Goal: Task Accomplishment & Management: Manage account settings

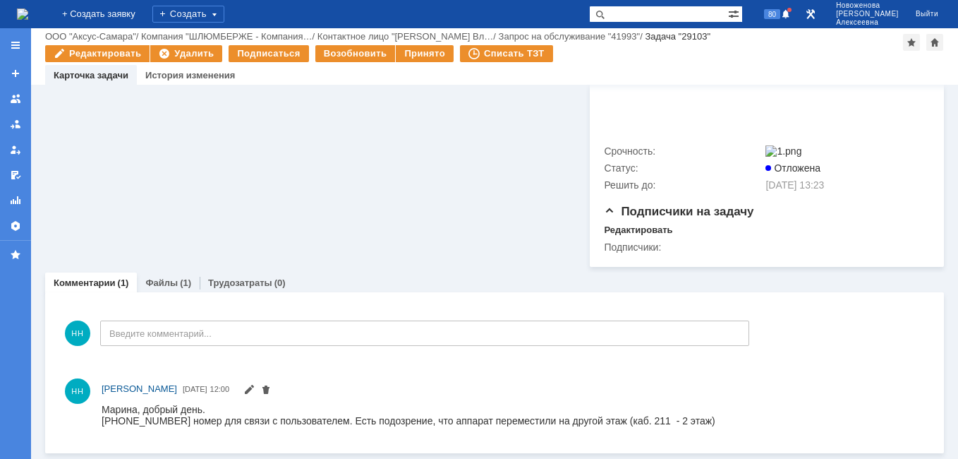
scroll to position [435, 0]
click at [162, 282] on link "Файлы" at bounding box center [161, 282] width 32 height 11
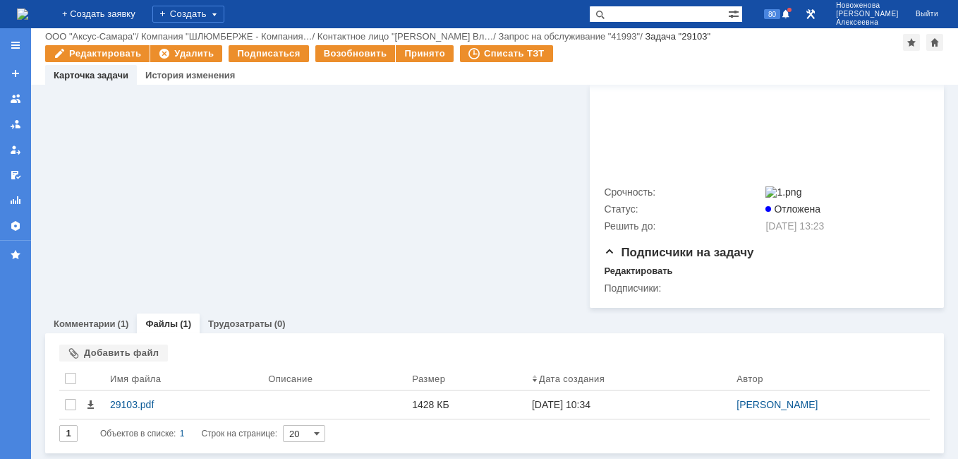
scroll to position [395, 0]
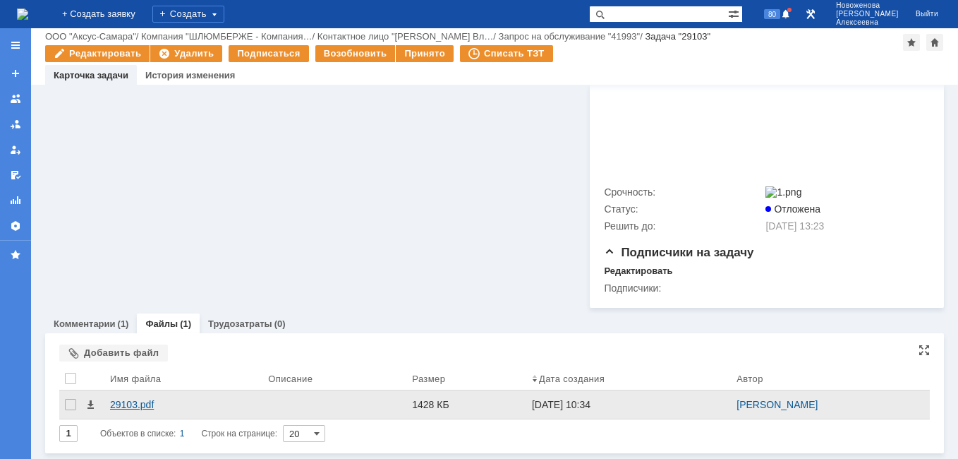
click at [131, 399] on div "29103.pdf" at bounding box center [183, 404] width 158 height 28
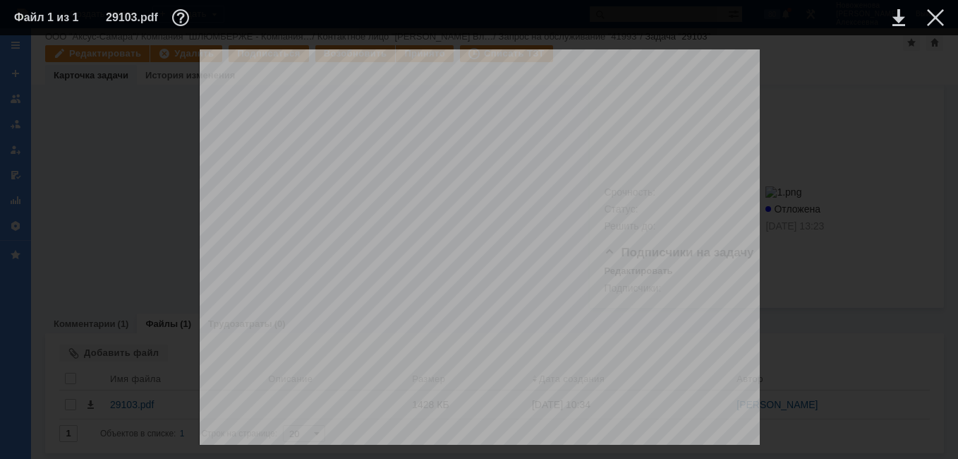
scroll to position [71, 0]
click at [941, 16] on div at bounding box center [935, 17] width 17 height 17
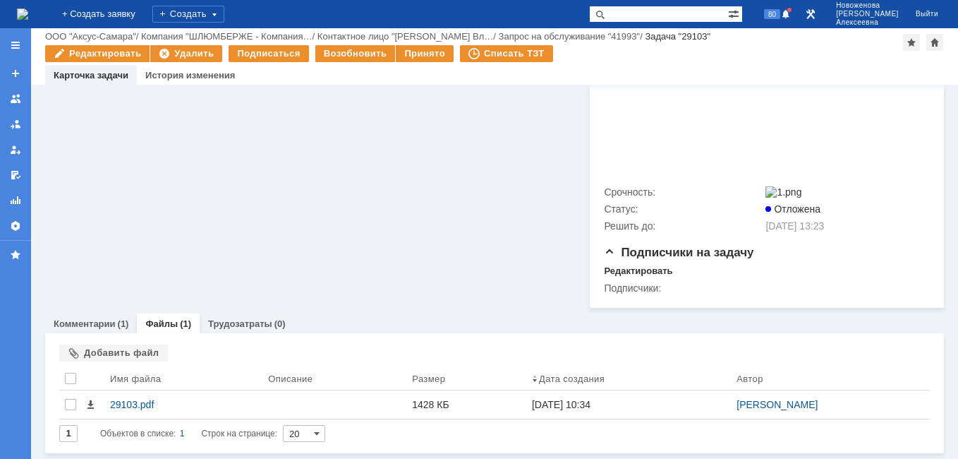
scroll to position [183, 0]
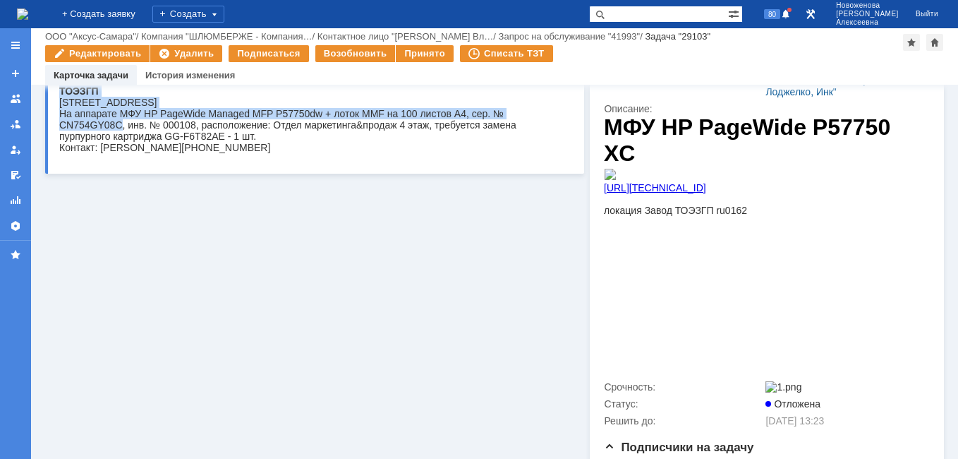
drag, startPoint x: 119, startPoint y: 126, endPoint x: 57, endPoint y: 129, distance: 61.5
click at [59, 129] on html "ТОЭЗГП Тюмень, Дружбы, 124 На аппарате МФУ HP PageWide Managed MFP P57750dw + л…" at bounding box center [310, 119] width 502 height 68
copy body "ТОЭЗГП Тюмень, Дружбы, 124 На аппарате МФУ HP PageWide Managed MFP P57750dw + л…"
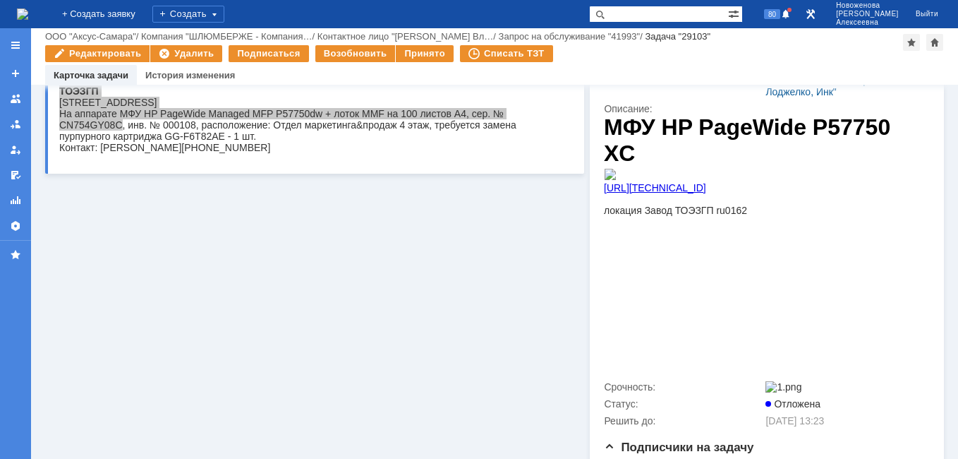
click at [272, 215] on div "Информация по задаче Редактировать В рамках заявки: 41993 Автор: [PERSON_NAME] …" at bounding box center [314, 202] width 539 height 601
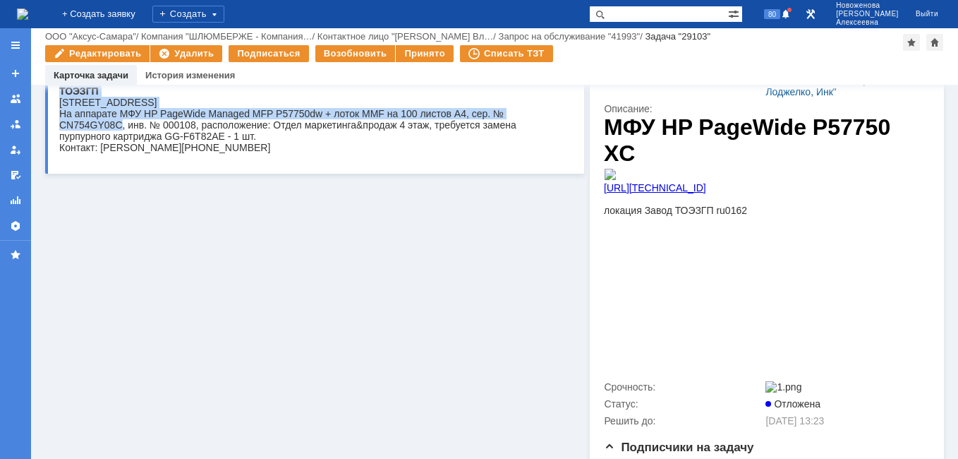
click at [118, 126] on div "На аппарате МФУ HP PageWide Managed MFP P57750dw + лоток MMF на 100 листов A4, …" at bounding box center [310, 125] width 502 height 34
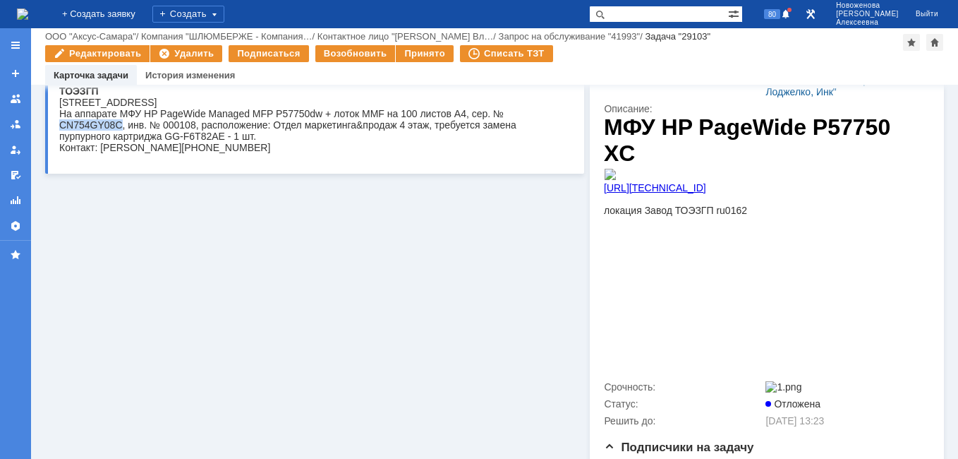
drag, startPoint x: 118, startPoint y: 125, endPoint x: 59, endPoint y: 124, distance: 58.6
click at [59, 124] on div "На аппарате МФУ HP PageWide Managed MFP P57750dw + лоток MMF на 100 листов A4, …" at bounding box center [310, 125] width 502 height 34
copy div "CN754GY08C"
drag, startPoint x: 219, startPoint y: 137, endPoint x: 165, endPoint y: 138, distance: 54.3
click at [165, 138] on div "На аппарате МФУ HP PageWide Managed MFP P57750dw + лоток MMF на 100 листов A4, …" at bounding box center [310, 125] width 502 height 34
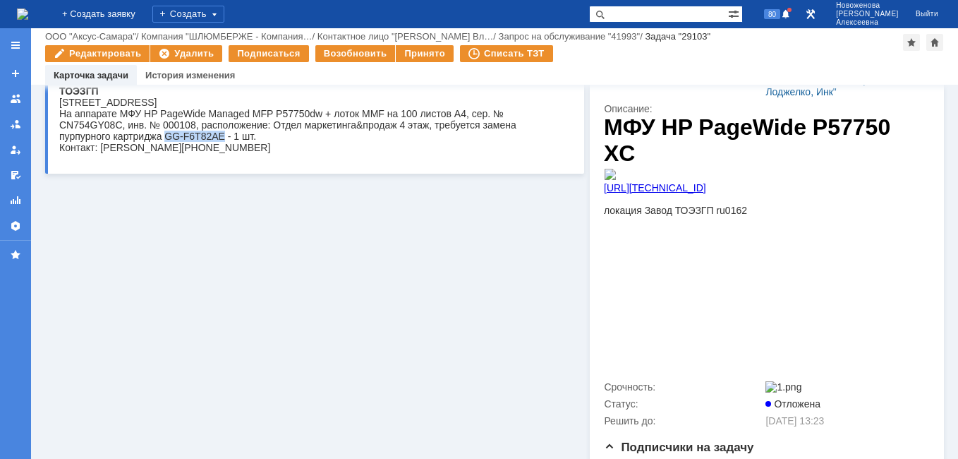
copy div "GG-F6T82AE"
drag, startPoint x: 117, startPoint y: 129, endPoint x: 61, endPoint y: 132, distance: 56.5
click at [61, 132] on div "На аппарате МФУ HP PageWide Managed MFP P57750dw + лоток MMF на 100 листов A4, …" at bounding box center [310, 125] width 502 height 34
copy div "CN754GY08C"
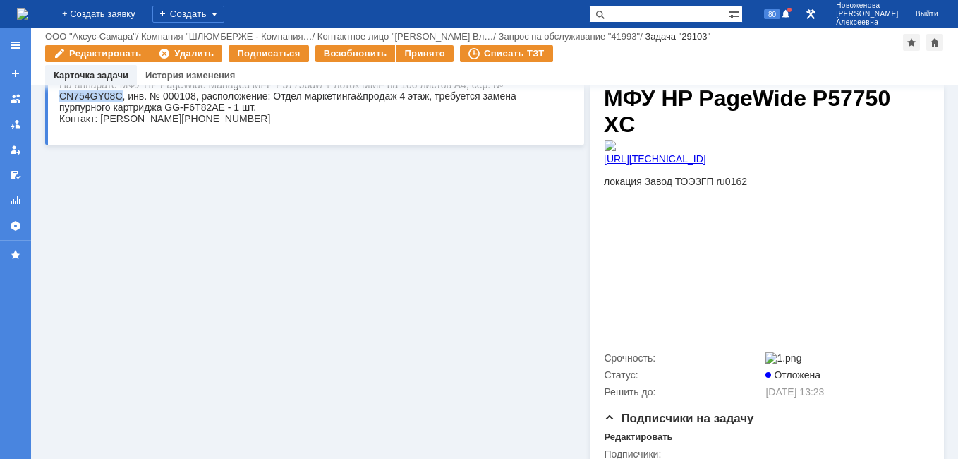
scroll to position [395, 0]
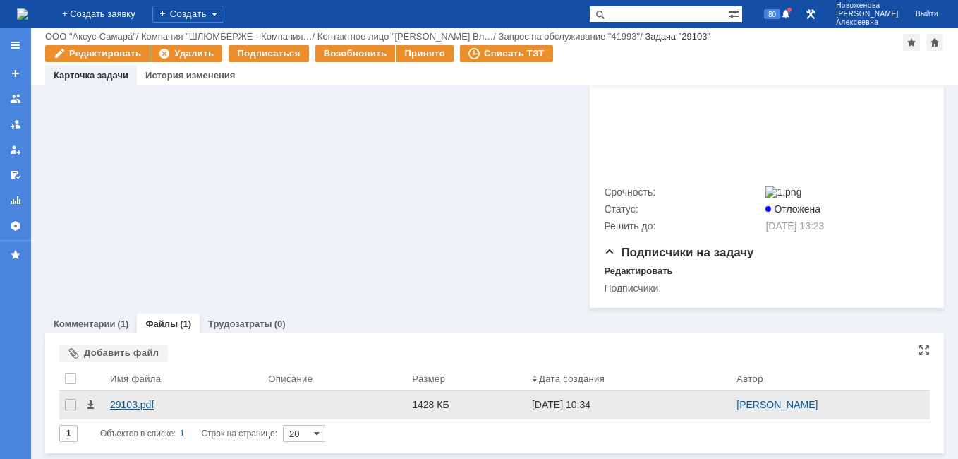
click at [137, 407] on div "29103.pdf" at bounding box center [183, 404] width 147 height 11
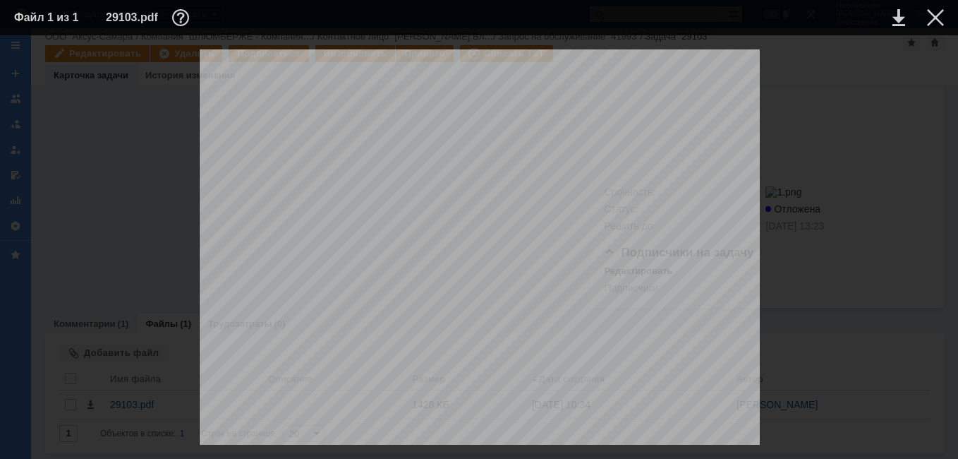
scroll to position [1129, 0]
click at [937, 11] on div at bounding box center [935, 17] width 17 height 17
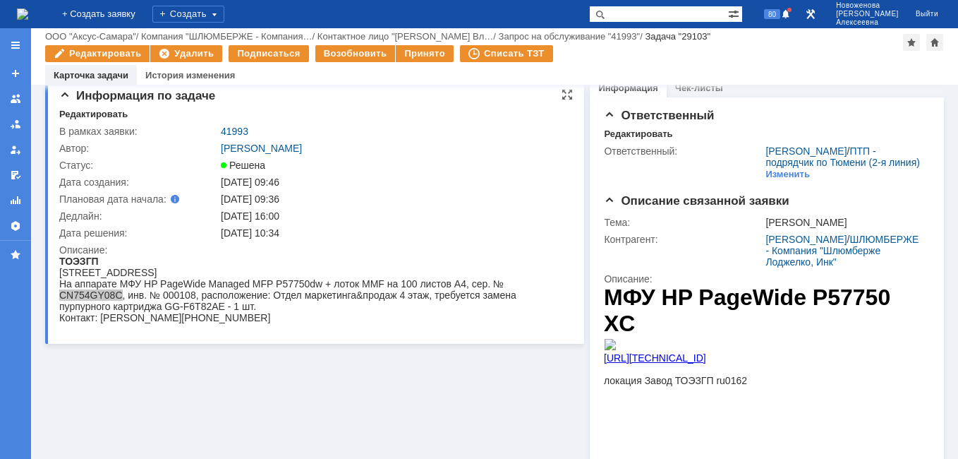
scroll to position [0, 0]
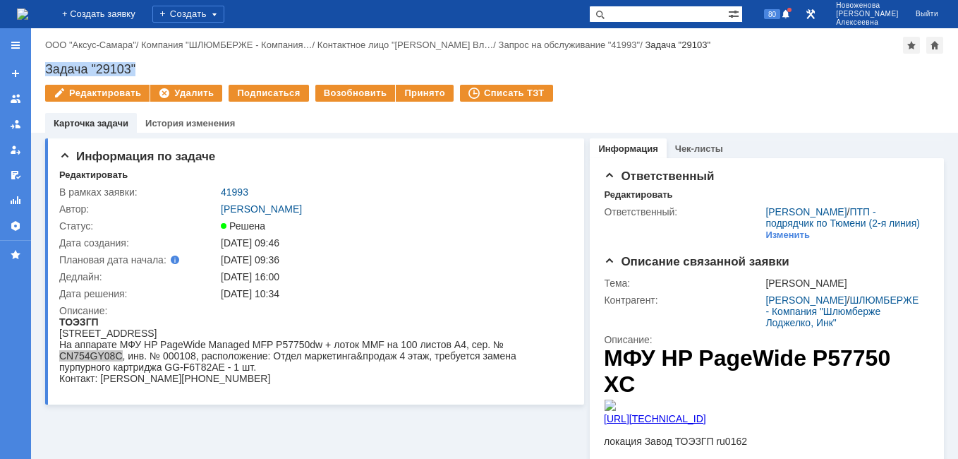
drag, startPoint x: 150, startPoint y: 69, endPoint x: 34, endPoint y: 65, distance: 116.5
click at [34, 65] on div "Назад | ООО "Аксус-Самара" / Компания "ШЛЮМБЕРЖЕ - Компания… / Контактное лицо …" at bounding box center [494, 80] width 927 height 104
copy div "Задача "29103""
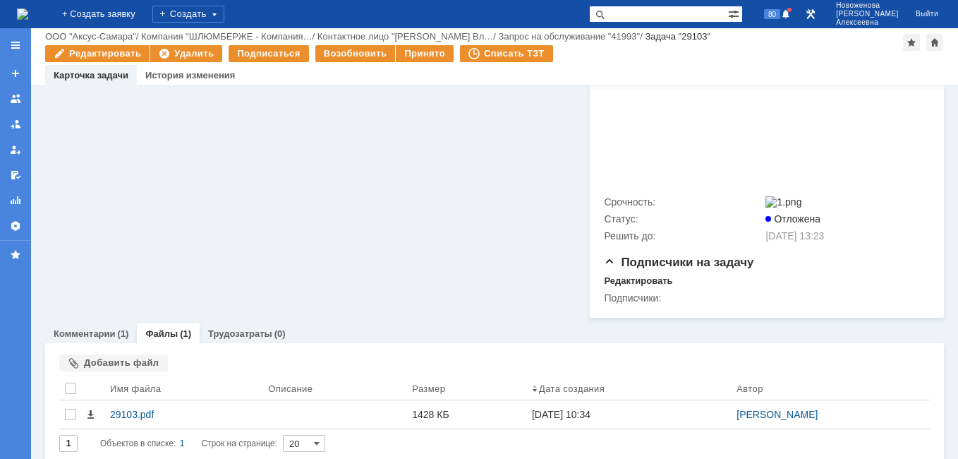
scroll to position [395, 0]
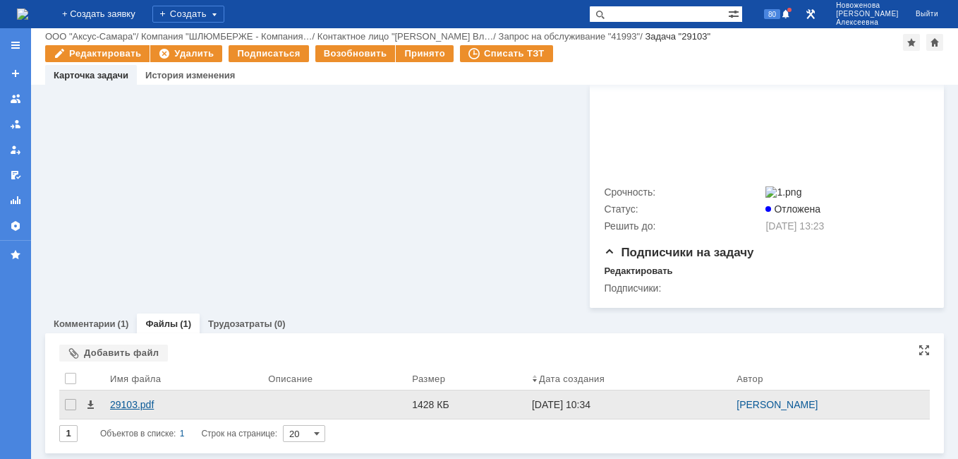
click at [130, 411] on div "29103.pdf" at bounding box center [183, 404] width 158 height 28
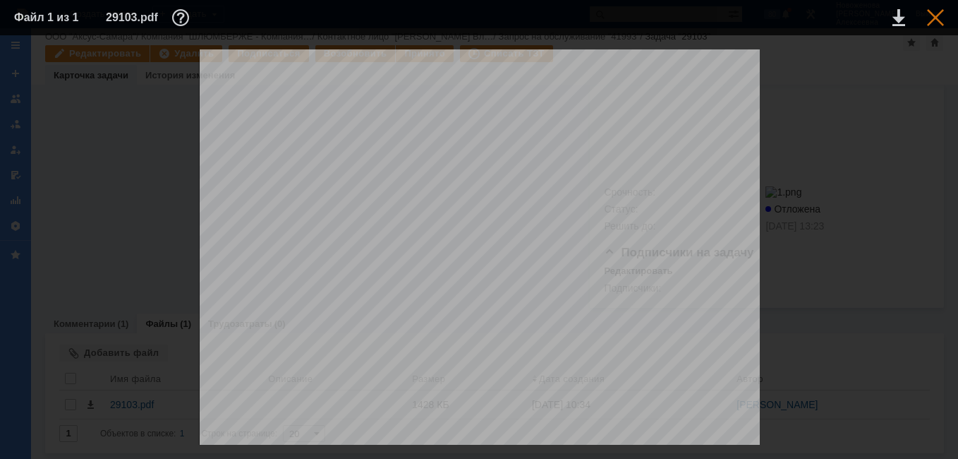
click at [934, 15] on div at bounding box center [935, 17] width 17 height 17
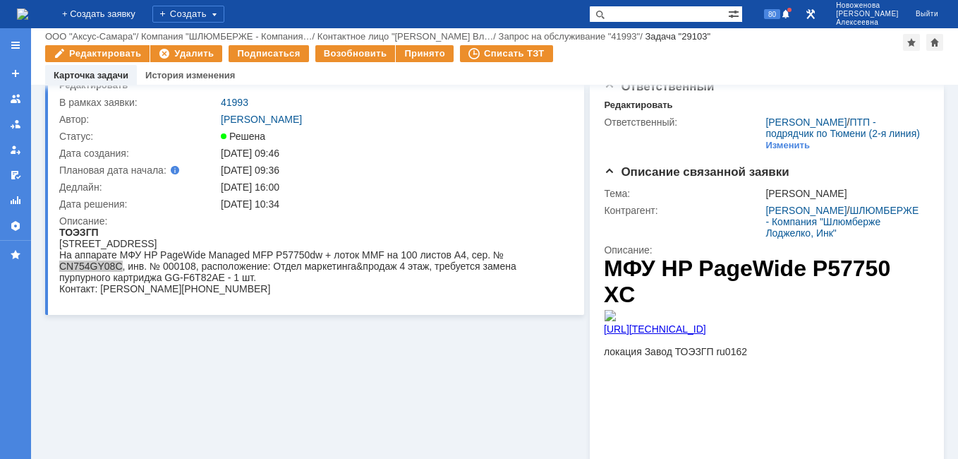
scroll to position [0, 0]
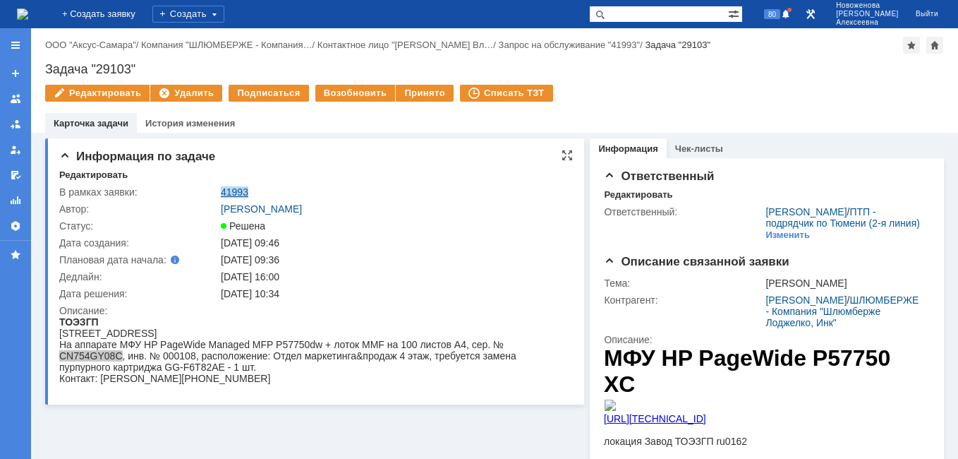
drag, startPoint x: 258, startPoint y: 191, endPoint x: 221, endPoint y: 196, distance: 37.1
click at [221, 196] on div "41993" at bounding box center [393, 191] width 344 height 11
copy link "41993"
click at [231, 191] on link "41993" at bounding box center [235, 191] width 28 height 11
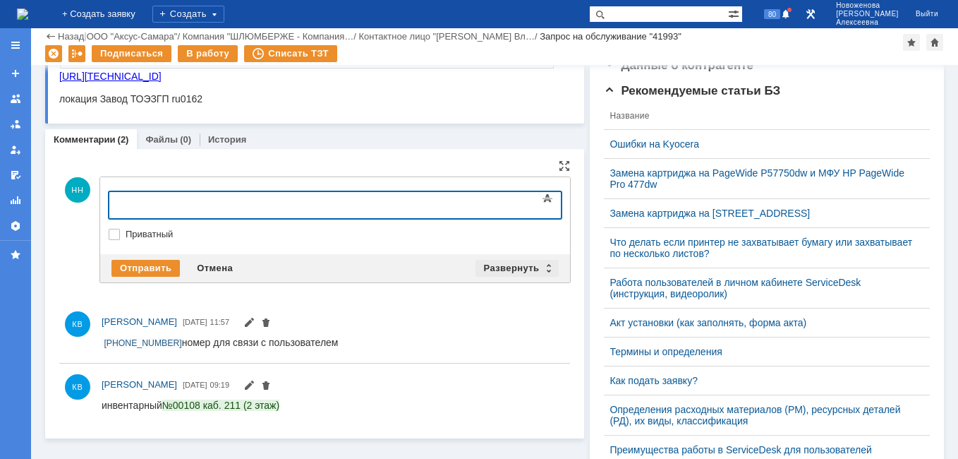
click at [536, 272] on div "Развернуть" at bounding box center [518, 268] width 84 height 17
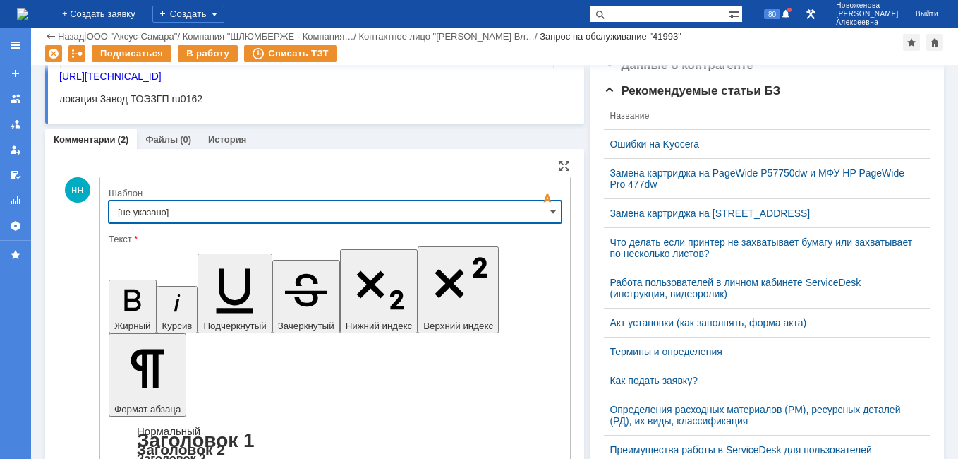
click at [542, 219] on input "[не указано]" at bounding box center [335, 211] width 453 height 23
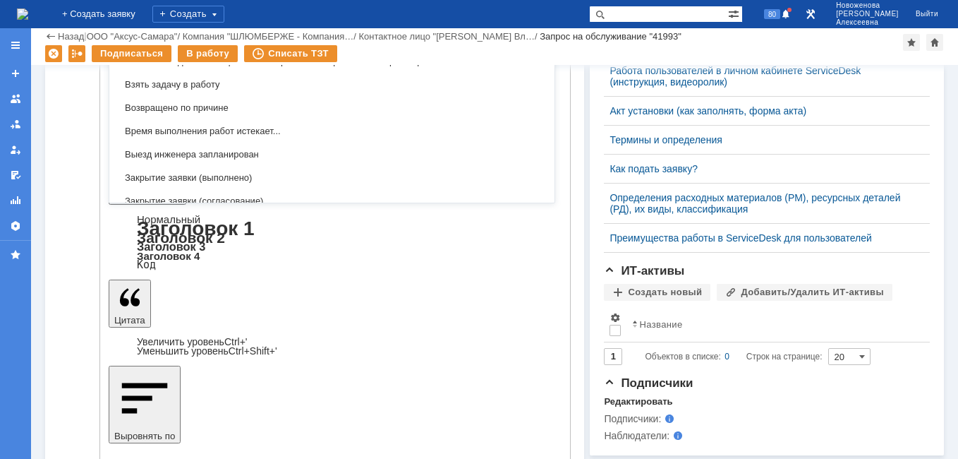
scroll to position [642, 0]
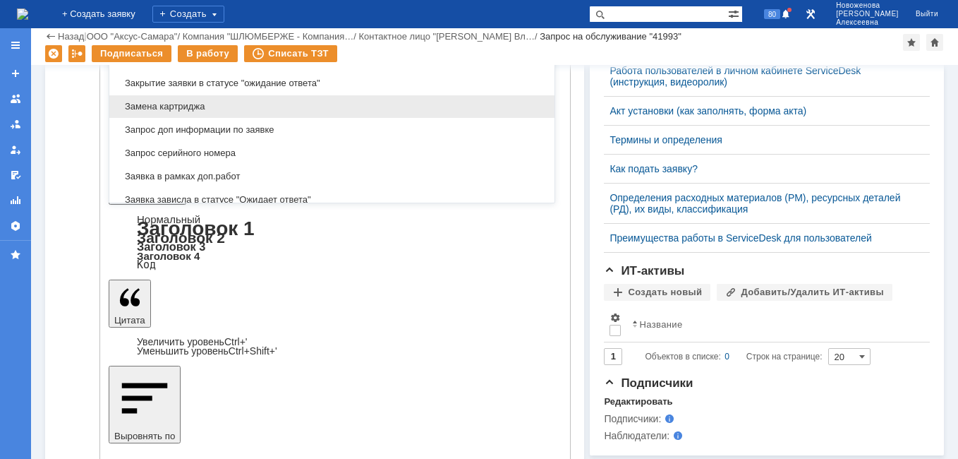
click at [196, 104] on span "Замена картриджа" at bounding box center [332, 106] width 428 height 11
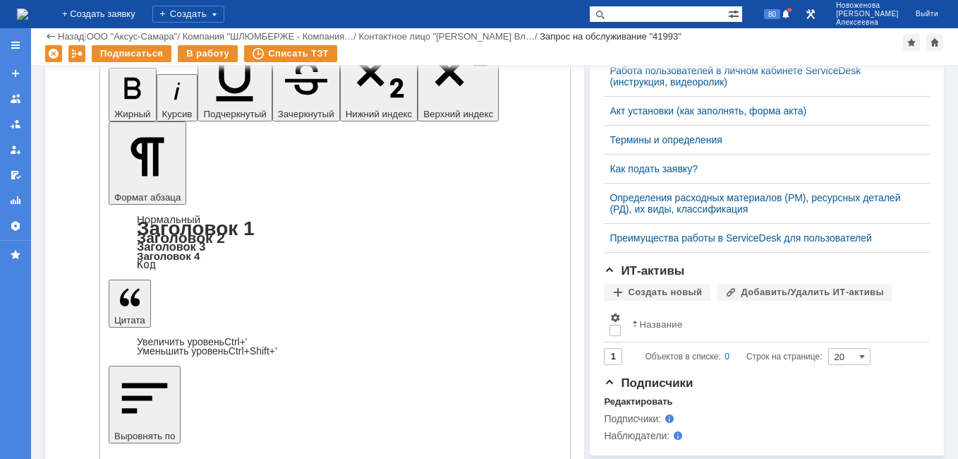
scroll to position [303, 0]
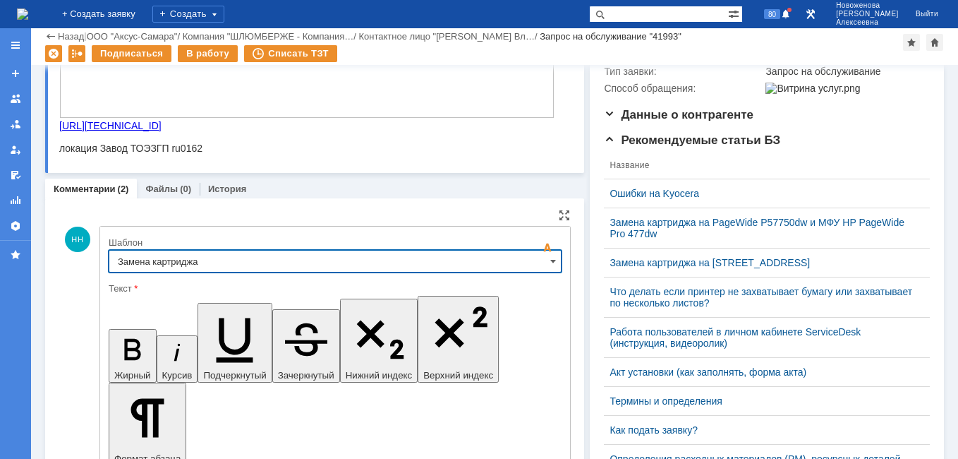
type input "Замена картриджа"
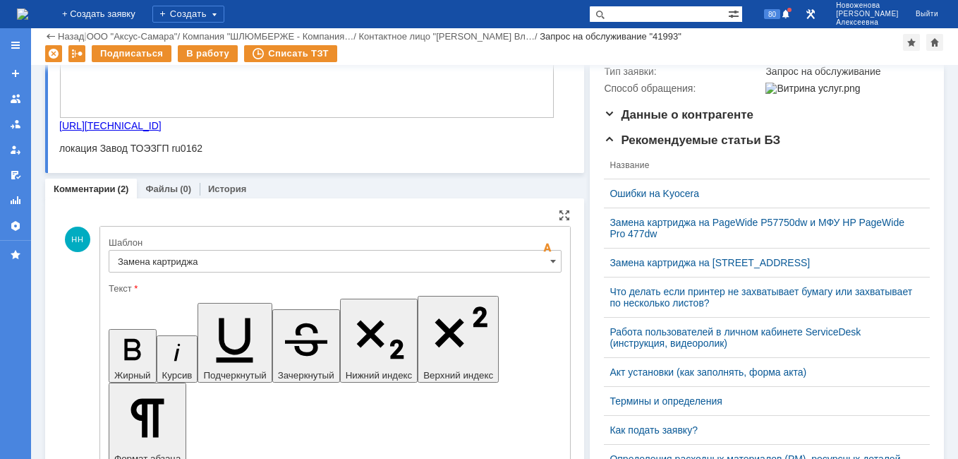
drag, startPoint x: 514, startPoint y: 3556, endPoint x: 308, endPoint y: 3542, distance: 207.3
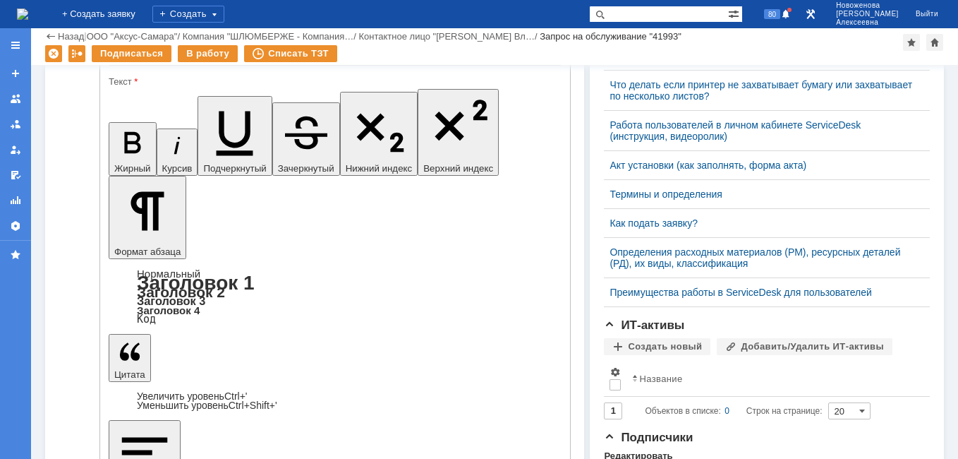
scroll to position [586, 0]
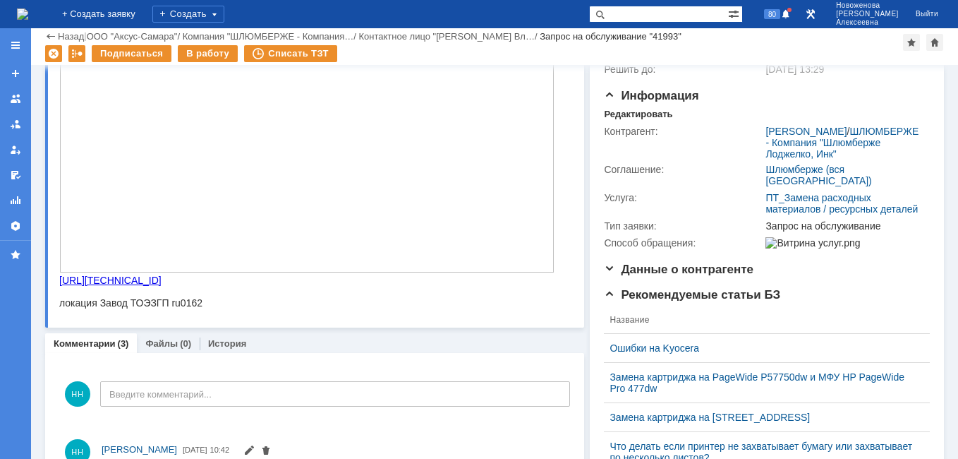
scroll to position [0, 0]
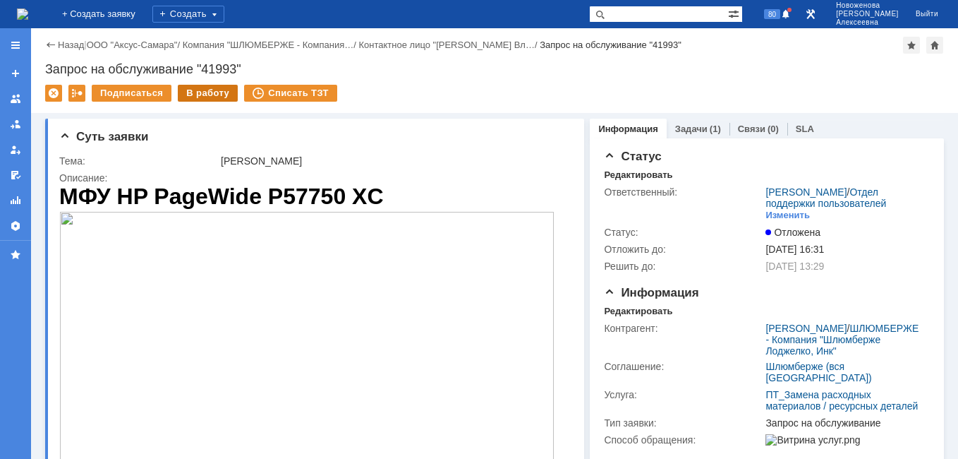
click at [201, 90] on div "В работу" at bounding box center [208, 93] width 60 height 17
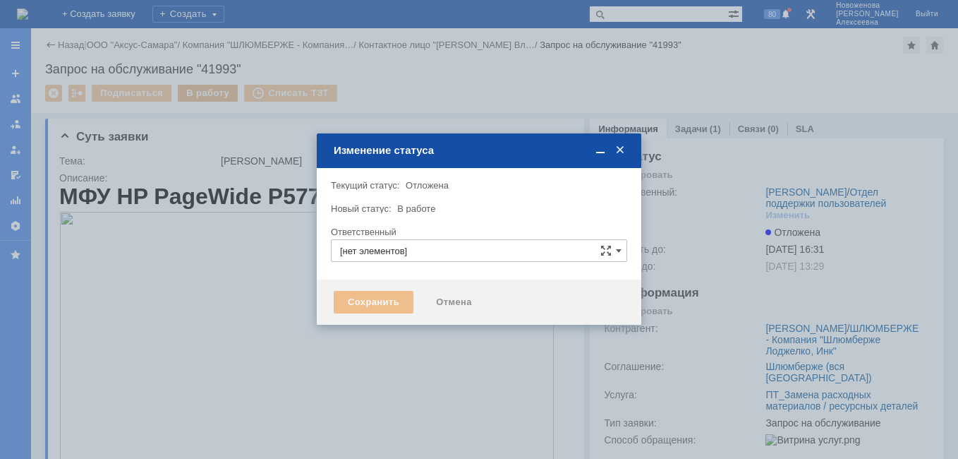
type input "[PERSON_NAME]"
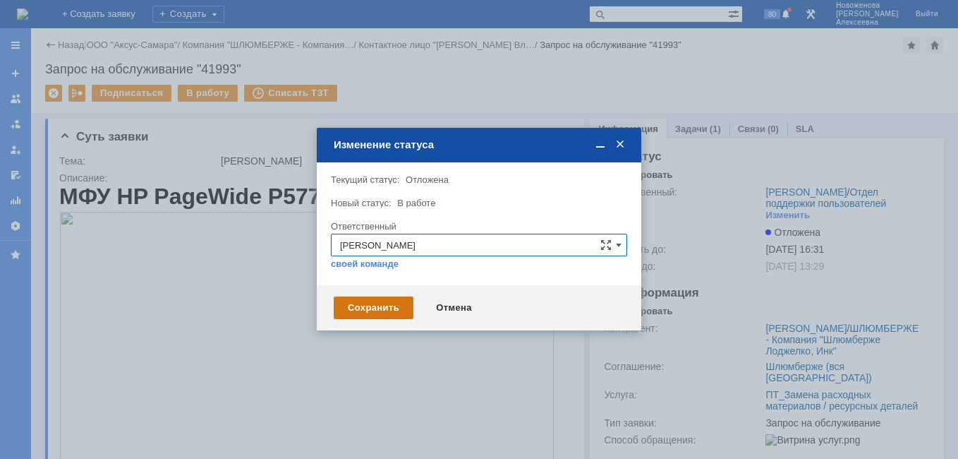
click at [375, 309] on div "Сохранить" at bounding box center [374, 307] width 80 height 23
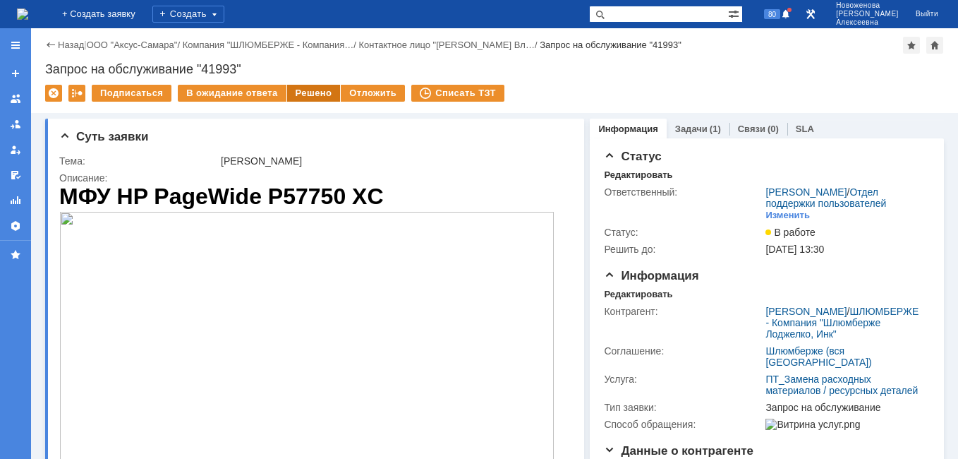
click at [299, 95] on div "Решено" at bounding box center [314, 93] width 54 height 17
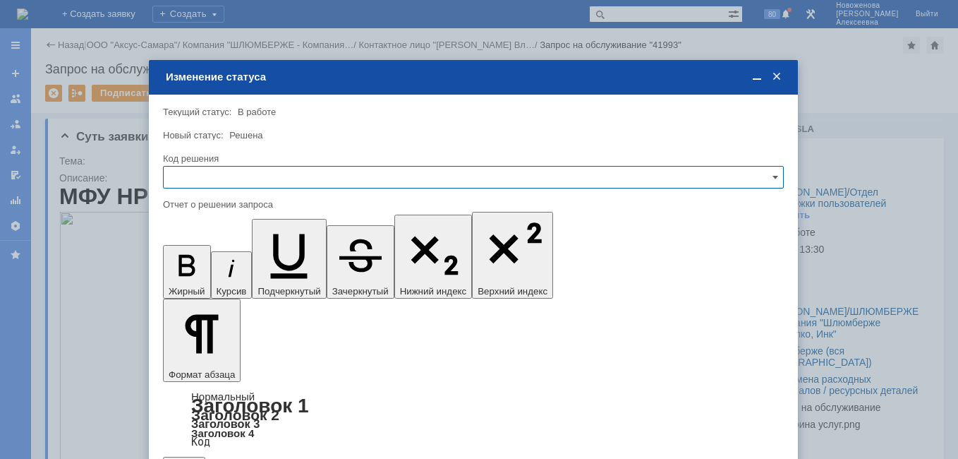
drag, startPoint x: 757, startPoint y: 171, endPoint x: 733, endPoint y: 186, distance: 28.2
click at [755, 172] on input "text" at bounding box center [473, 177] width 621 height 23
click at [203, 272] on span "Решено" at bounding box center [473, 272] width 603 height 11
type input "Решено"
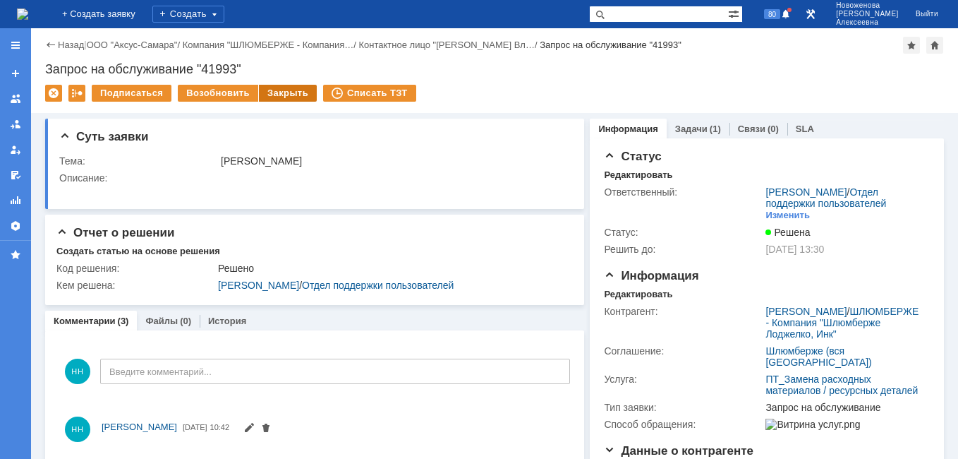
click at [277, 93] on div "Закрыть" at bounding box center [288, 93] width 58 height 17
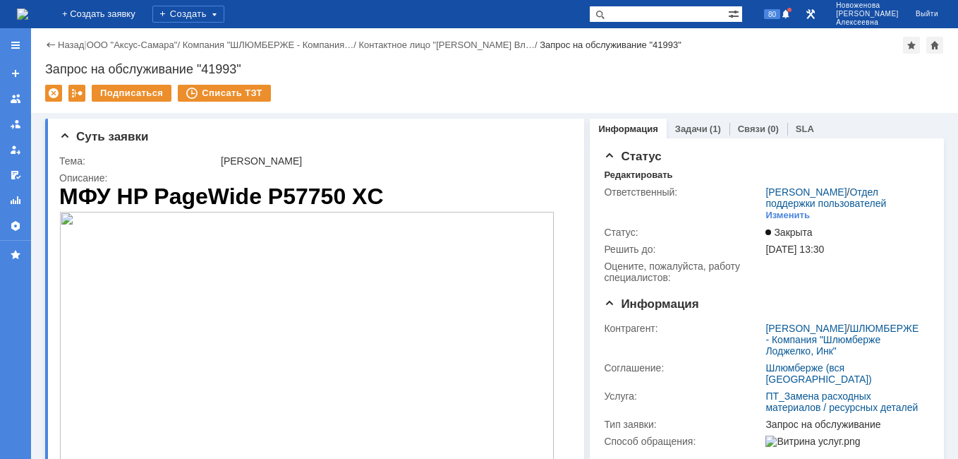
click at [675, 11] on input "text" at bounding box center [658, 14] width 139 height 17
paste input "Задача "29108""
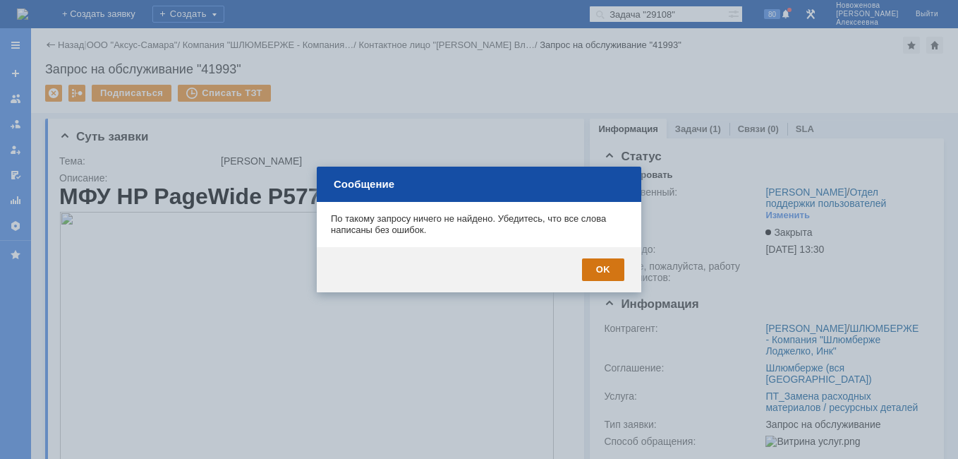
click at [609, 272] on div "OK" at bounding box center [603, 269] width 42 height 23
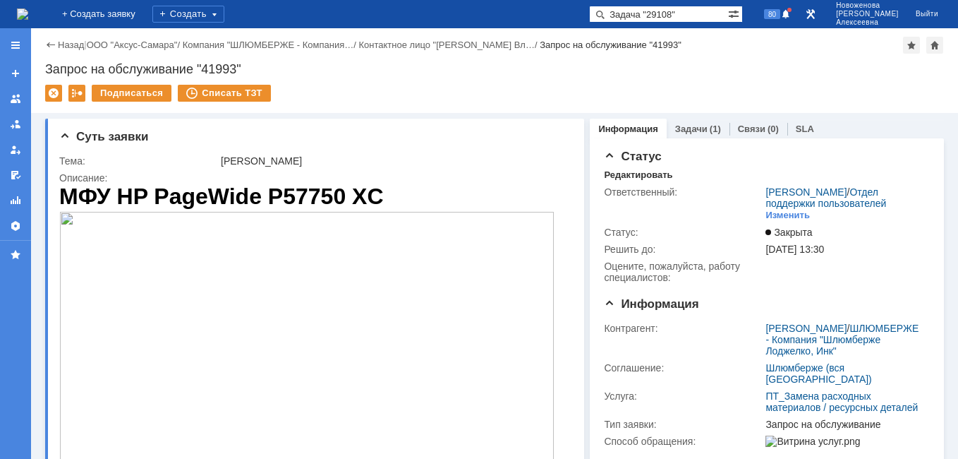
click at [676, 14] on input "Задача "29108"" at bounding box center [658, 14] width 139 height 17
click at [677, 14] on input "29108"" at bounding box center [658, 14] width 139 height 17
type input "29108"
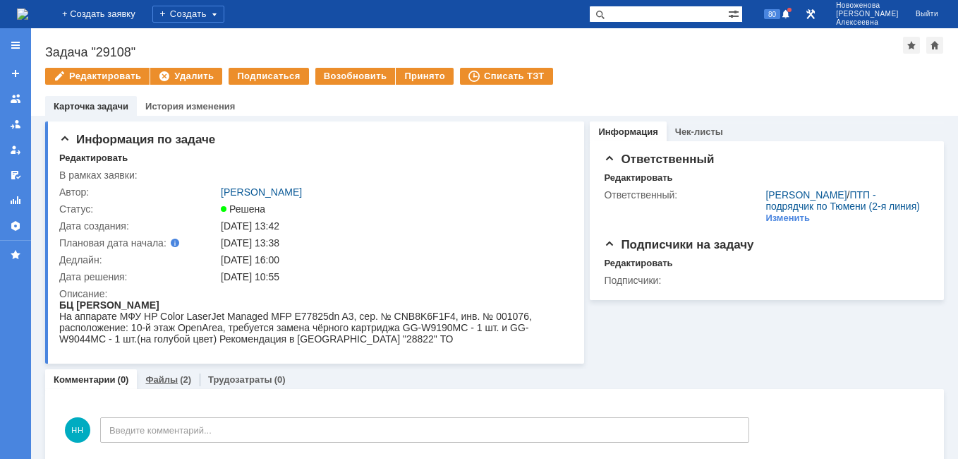
click at [166, 379] on link "Файлы" at bounding box center [161, 379] width 32 height 11
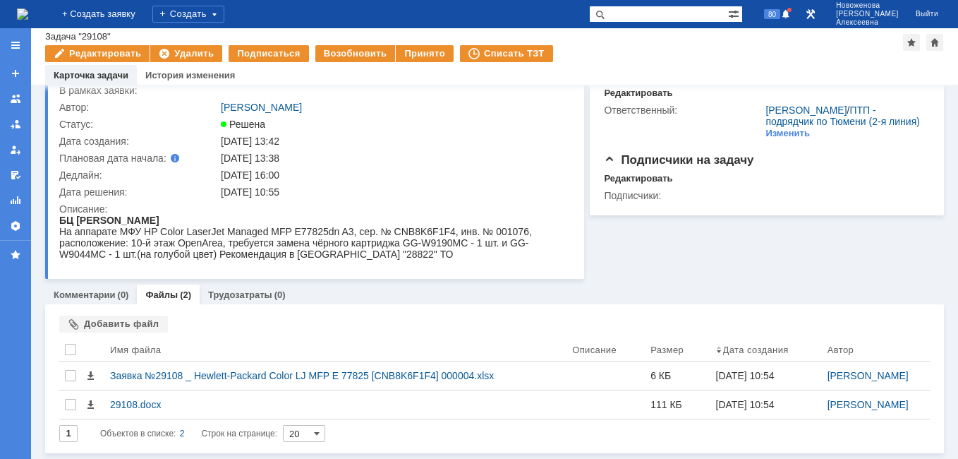
scroll to position [54, 0]
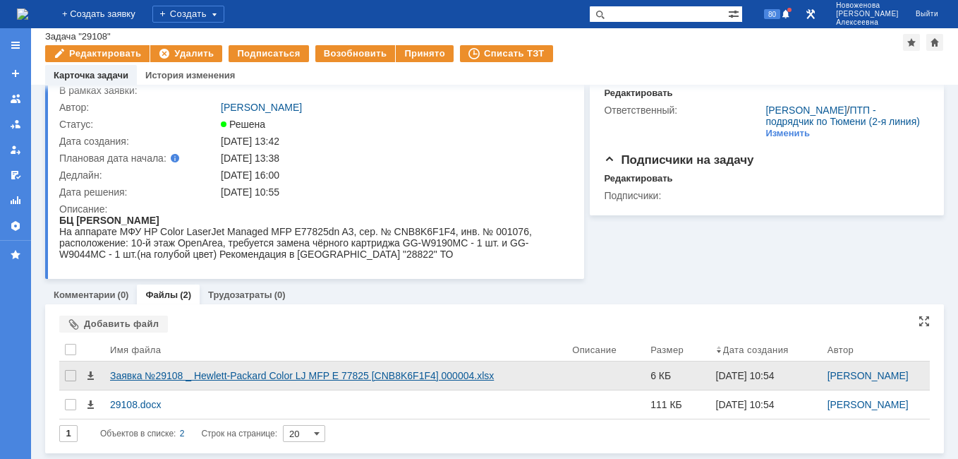
click at [169, 379] on div "Заявка №29108 _ Hewlett-Packard Color LJ MFP E 77825 [CNB8K6F1F4] 000004.xlsx" at bounding box center [335, 375] width 451 height 11
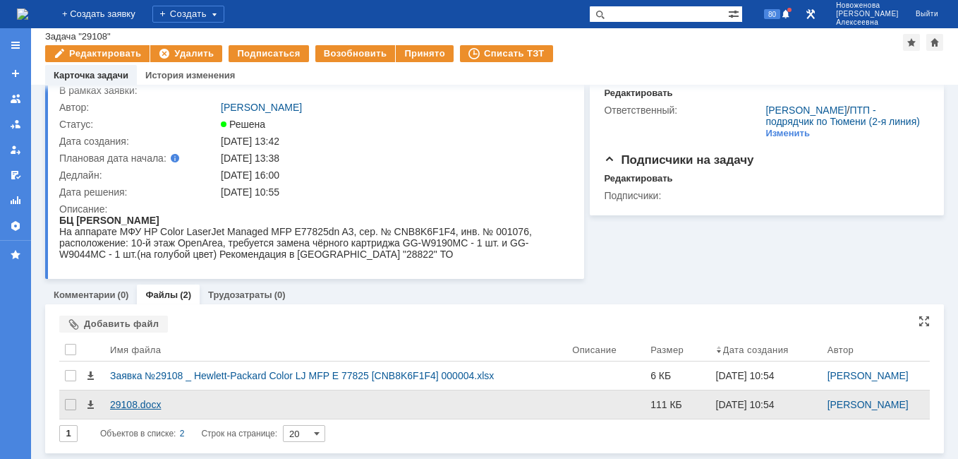
click at [120, 408] on div "29108.docx" at bounding box center [335, 404] width 451 height 11
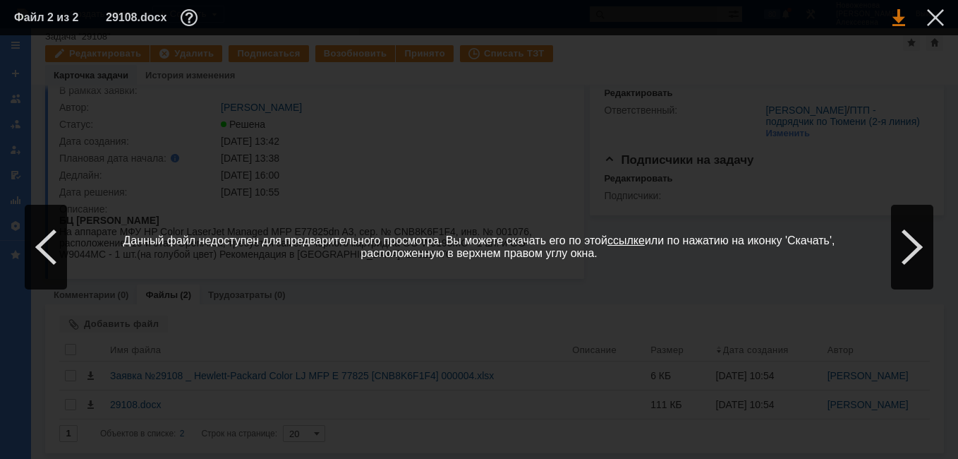
click at [901, 17] on link at bounding box center [899, 17] width 13 height 17
click at [939, 14] on div at bounding box center [935, 17] width 17 height 17
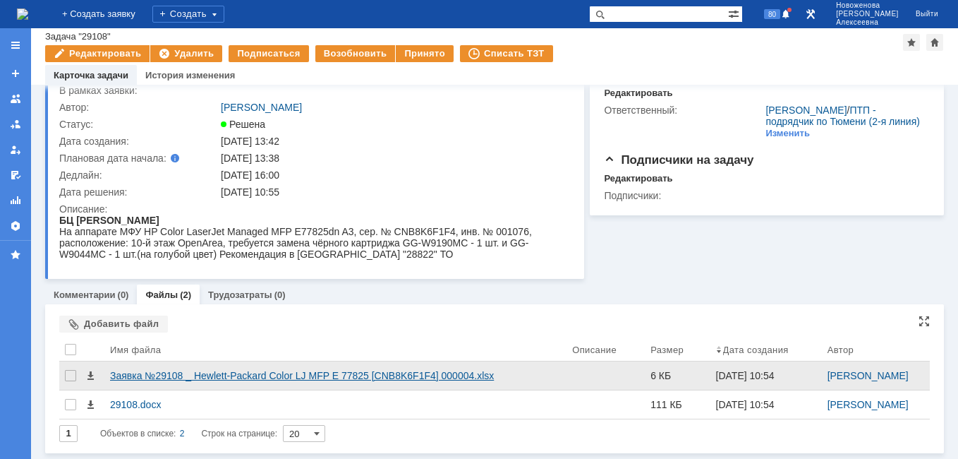
click at [146, 380] on div "Заявка №29108 _ Hewlett-Packard Color LJ MFP E 77825 [CNB8K6F1F4] 000004.xlsx" at bounding box center [335, 375] width 451 height 11
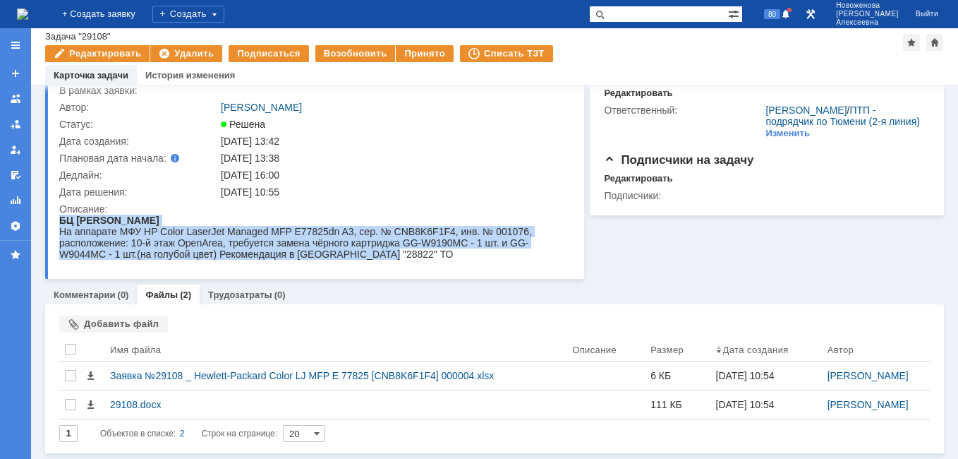
drag, startPoint x: 392, startPoint y: 260, endPoint x: 61, endPoint y: 223, distance: 333.7
click at [61, 223] on body "БЦ Магелан На аппарате МФУ HP Color LaserJet Managed MFP E77825dn A3, сер. № CN…" at bounding box center [310, 237] width 502 height 45
copy body "БЦ Магелан На аппарате МФУ HP Color LaserJet Managed MFP E77825dn A3, сер. № CN…"
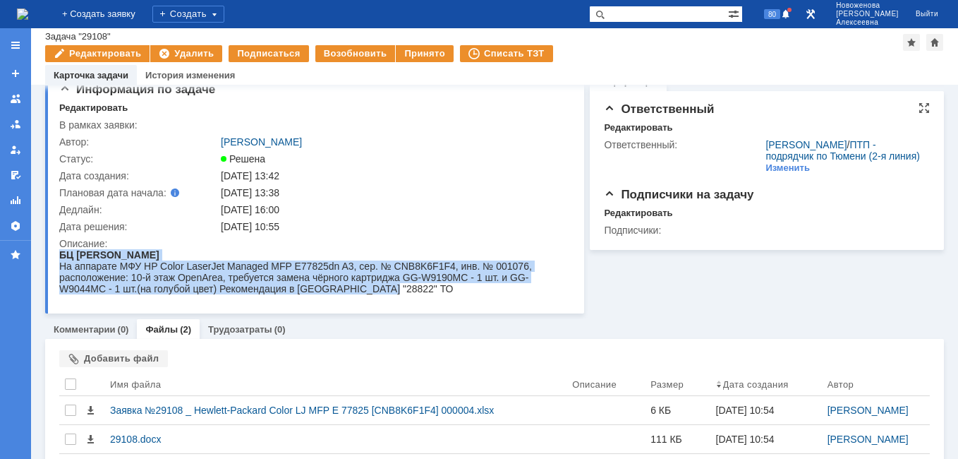
scroll to position [0, 0]
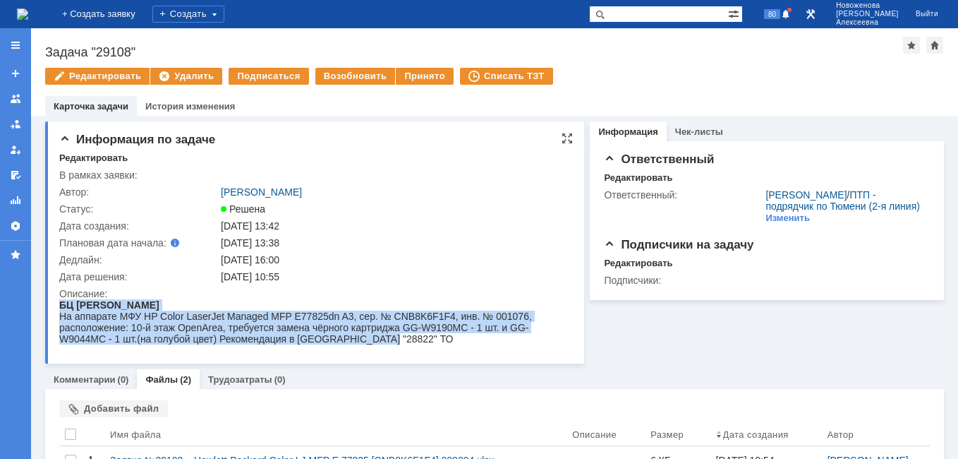
copy body "БЦ Магелан На аппарате МФУ HP Color LaserJet Managed MFP E77825dn A3, сер. № CN…"
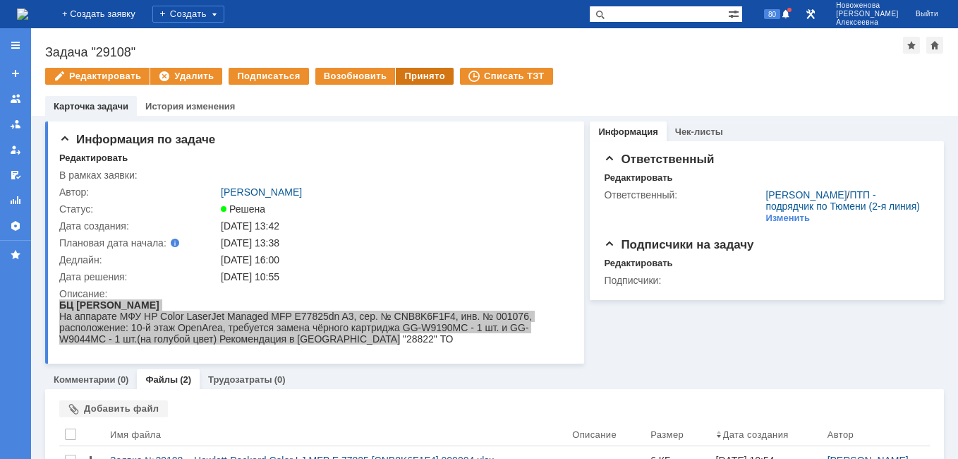
click at [425, 76] on div "Принято" at bounding box center [425, 76] width 58 height 17
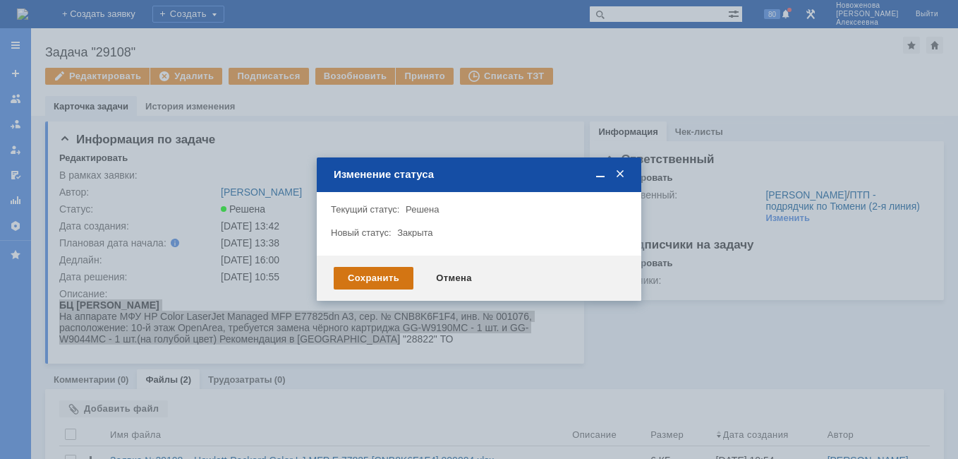
click at [363, 277] on div "Сохранить" at bounding box center [374, 278] width 80 height 23
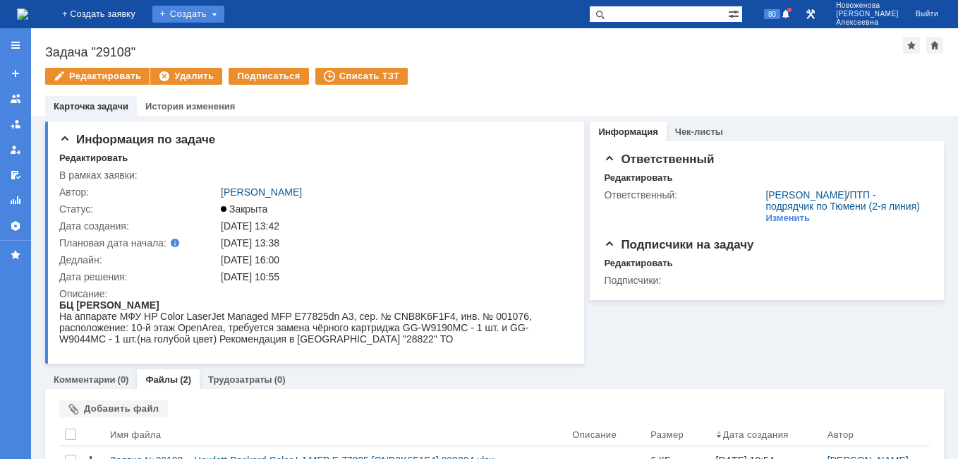
click at [224, 18] on div "Создать" at bounding box center [188, 14] width 72 height 17
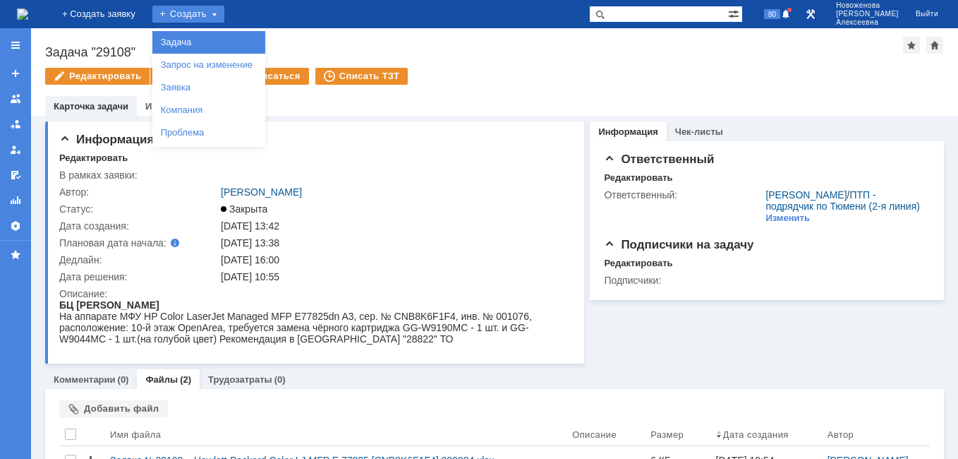
click at [231, 38] on link "Задача" at bounding box center [208, 42] width 107 height 17
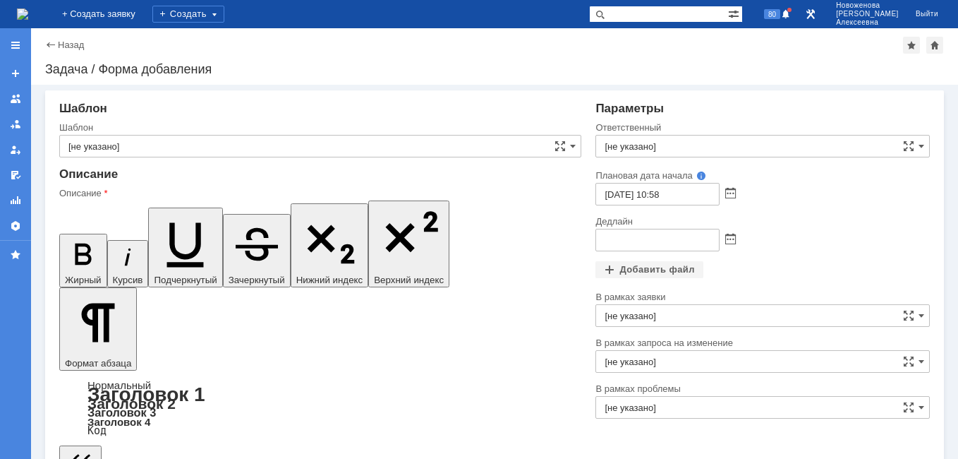
drag, startPoint x: 227, startPoint y: 3624, endPoint x: 361, endPoint y: 3608, distance: 135.1
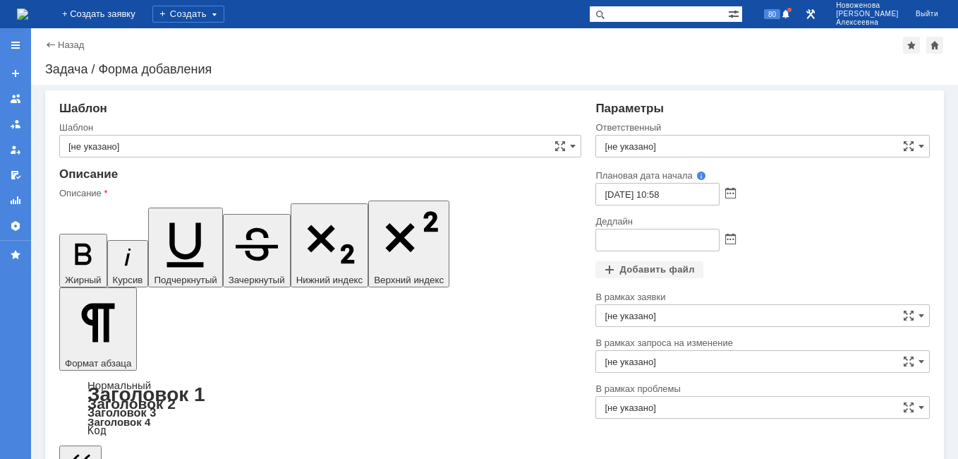
scroll to position [0, 7]
click at [726, 239] on span at bounding box center [731, 239] width 11 height 11
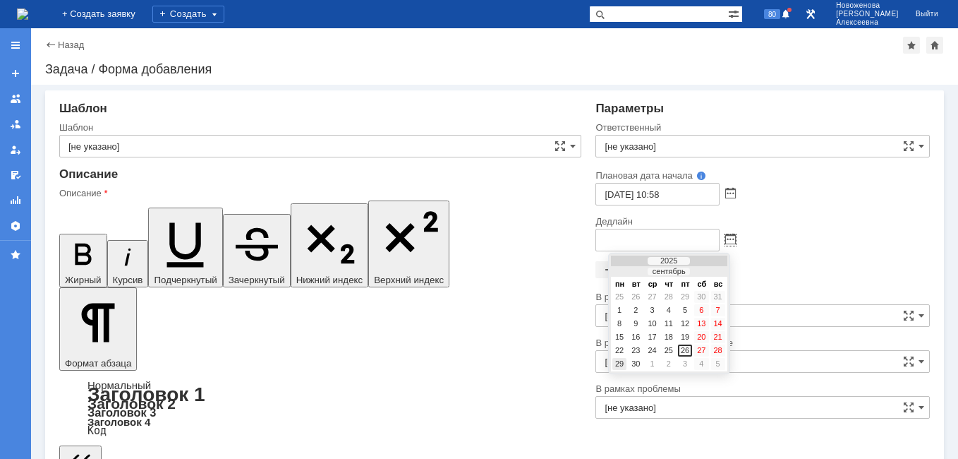
click at [623, 366] on div "29" at bounding box center [620, 364] width 14 height 12
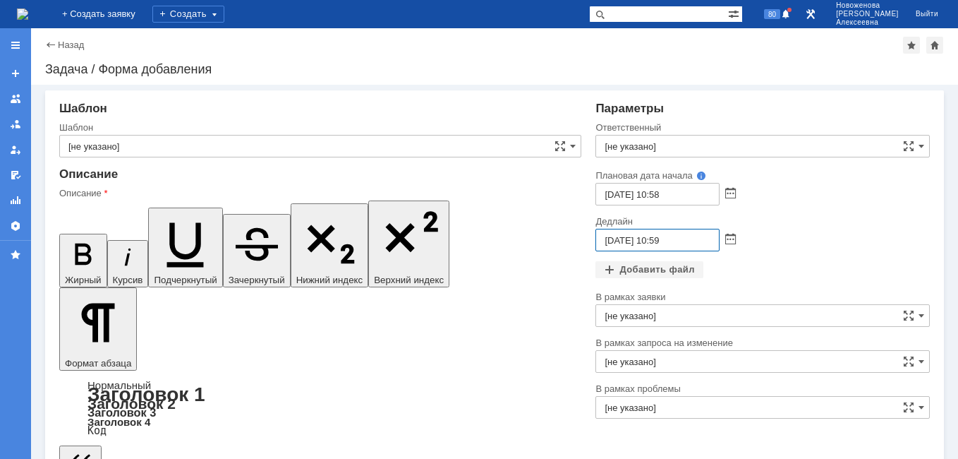
click at [657, 239] on input "29.09.2025 10:59" at bounding box center [658, 240] width 124 height 23
click at [687, 241] on input "29.09.2025 16:59" at bounding box center [658, 240] width 124 height 23
type input "29.09.2025 16:00"
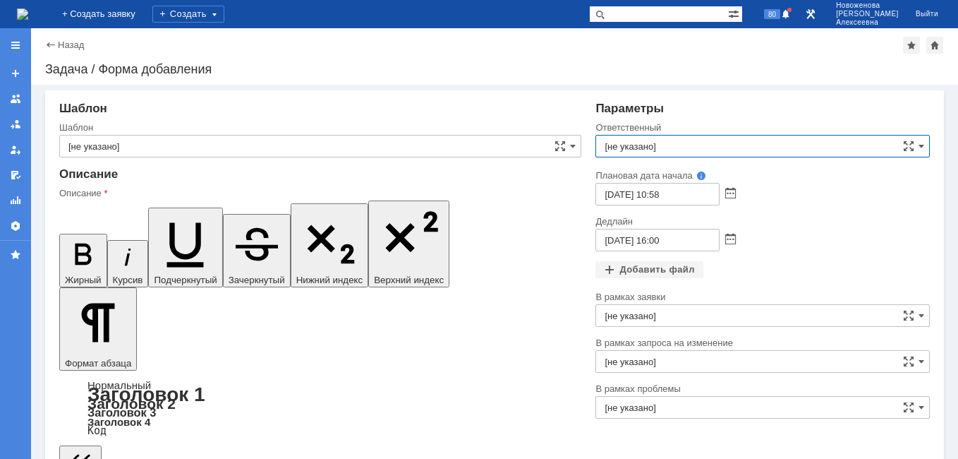
click at [630, 144] on input "[не указано]" at bounding box center [763, 146] width 335 height 23
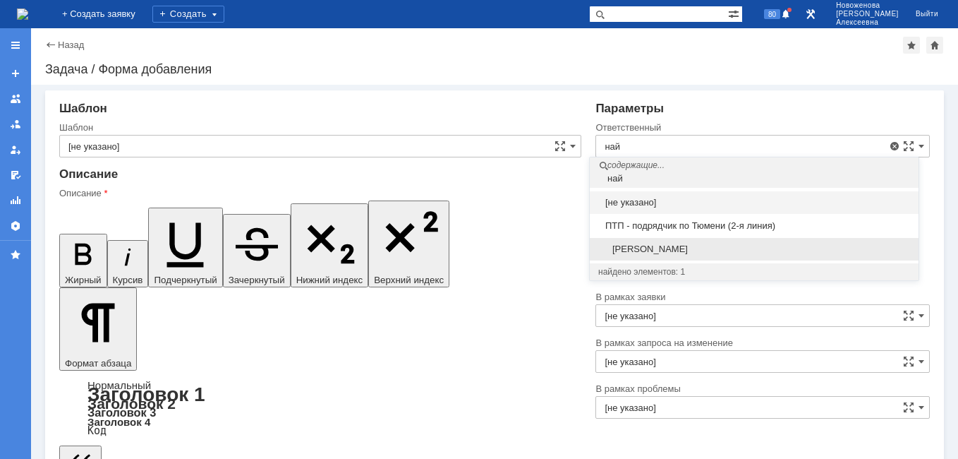
click at [674, 247] on span "[PERSON_NAME]" at bounding box center [754, 248] width 312 height 11
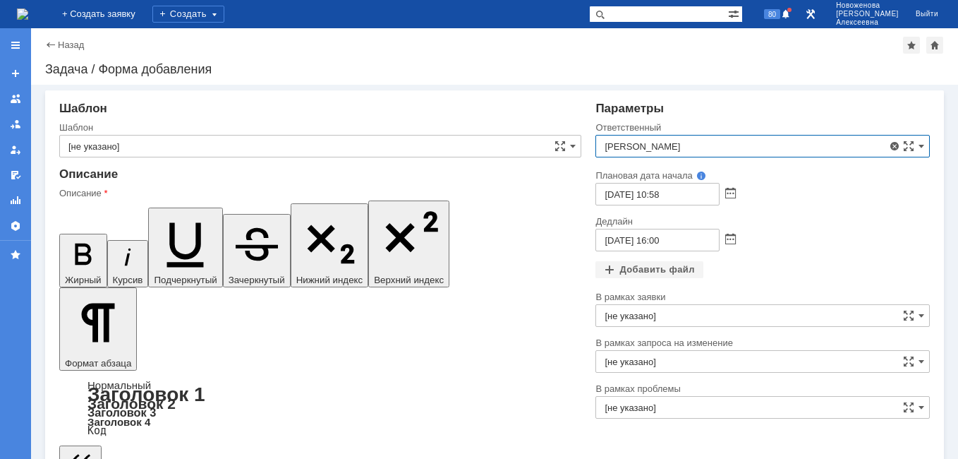
type input "[PERSON_NAME]"
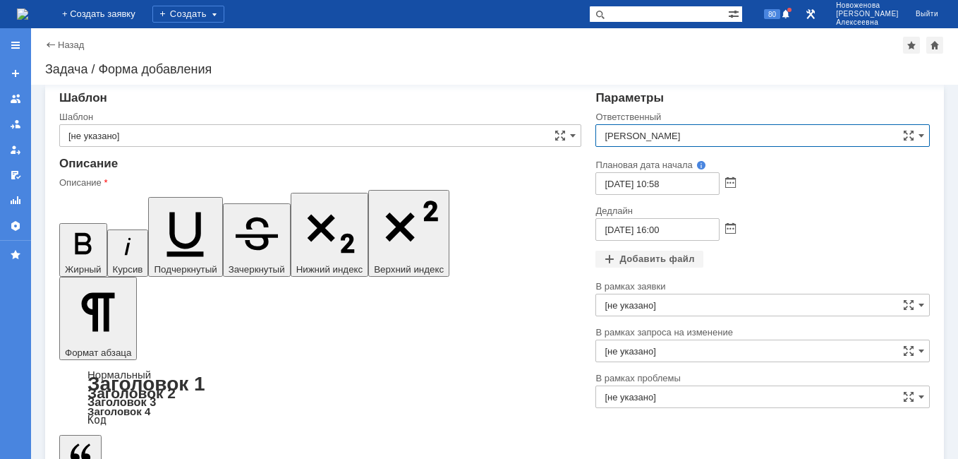
scroll to position [20, 0]
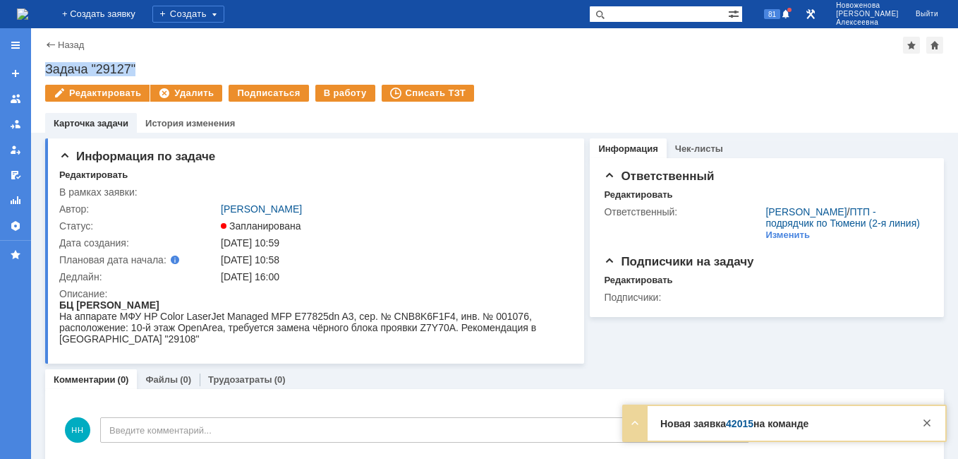
drag, startPoint x: 148, startPoint y: 63, endPoint x: 44, endPoint y: 68, distance: 103.9
click at [44, 68] on div "Назад | Задача "29127" Задача "29127" Редактировать Удалить Подписаться В работ…" at bounding box center [494, 80] width 927 height 104
copy div "Задача "29127""
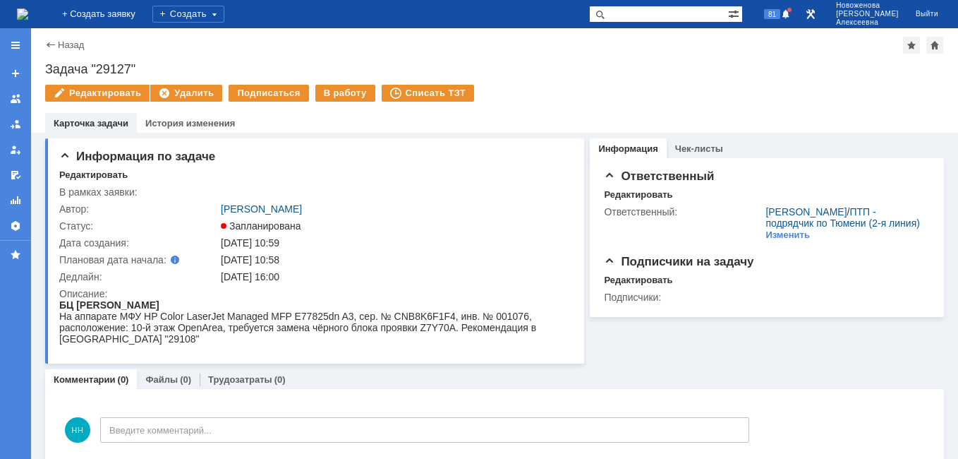
click at [656, 12] on input "text" at bounding box center [658, 14] width 139 height 17
paste input "29108"
type input "29108"
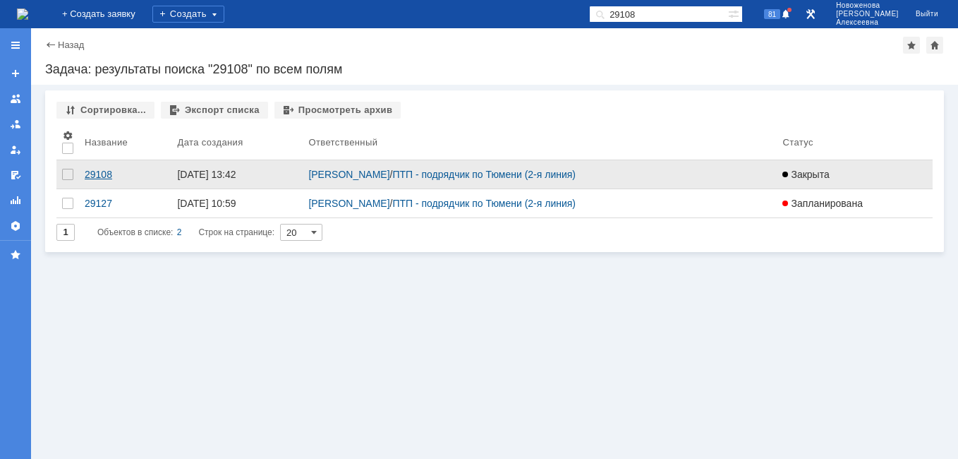
click at [95, 178] on div "29108" at bounding box center [125, 174] width 81 height 11
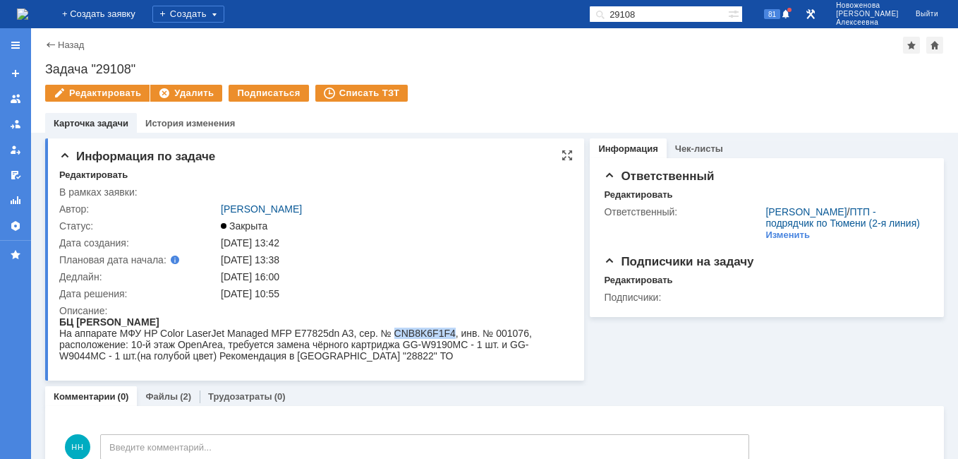
drag, startPoint x: 447, startPoint y: 335, endPoint x: 390, endPoint y: 334, distance: 57.9
click at [390, 334] on div "На аппарате МФУ HP Color LaserJet Managed MFP E77825dn A3, сер. № CNB8K6F1F4, и…" at bounding box center [310, 344] width 502 height 34
copy div "CNB8K6F1F4"
click at [152, 398] on link "Файлы" at bounding box center [161, 396] width 32 height 11
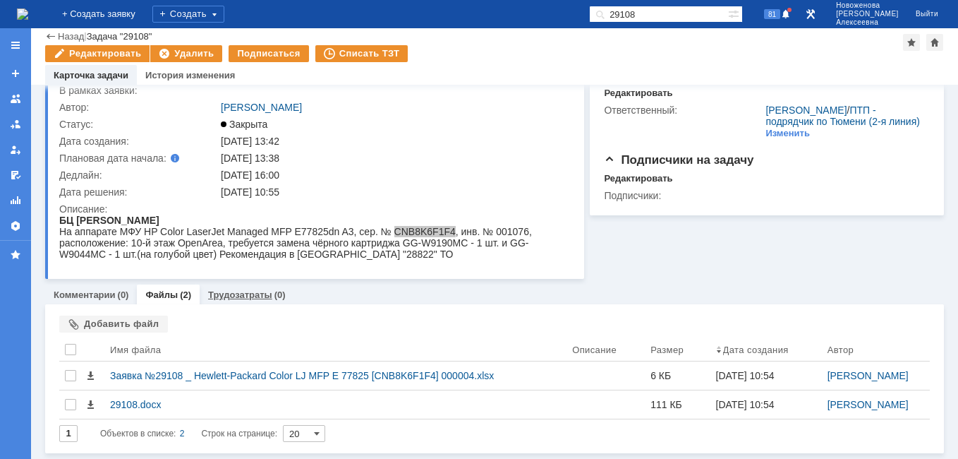
scroll to position [54, 0]
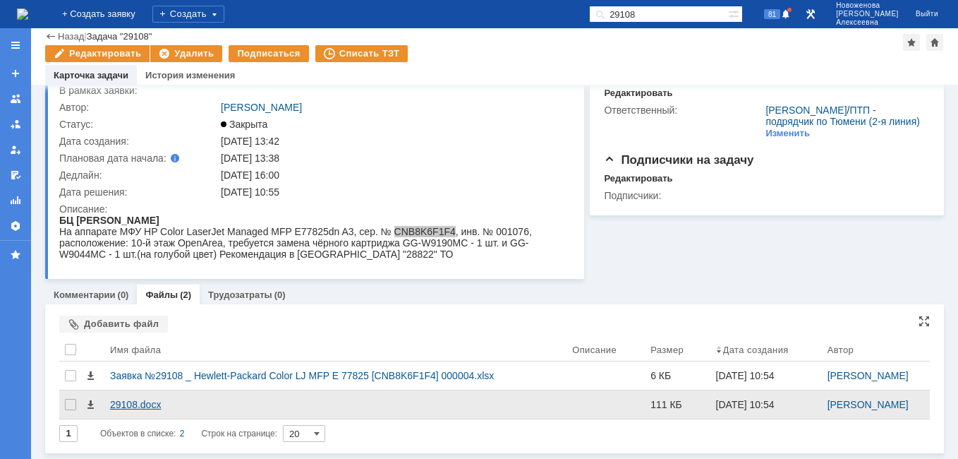
click at [141, 404] on div "29108.docx" at bounding box center [335, 404] width 451 height 11
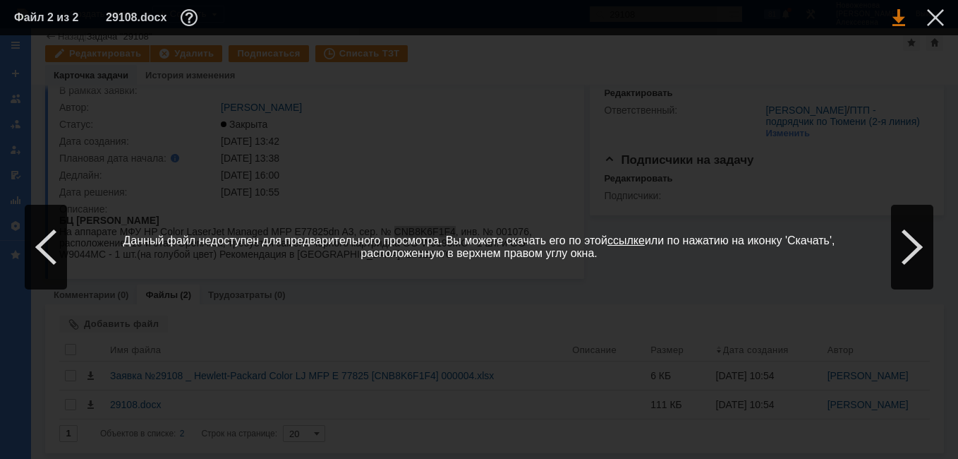
click at [898, 18] on link at bounding box center [899, 17] width 13 height 17
click at [933, 13] on div at bounding box center [935, 17] width 17 height 17
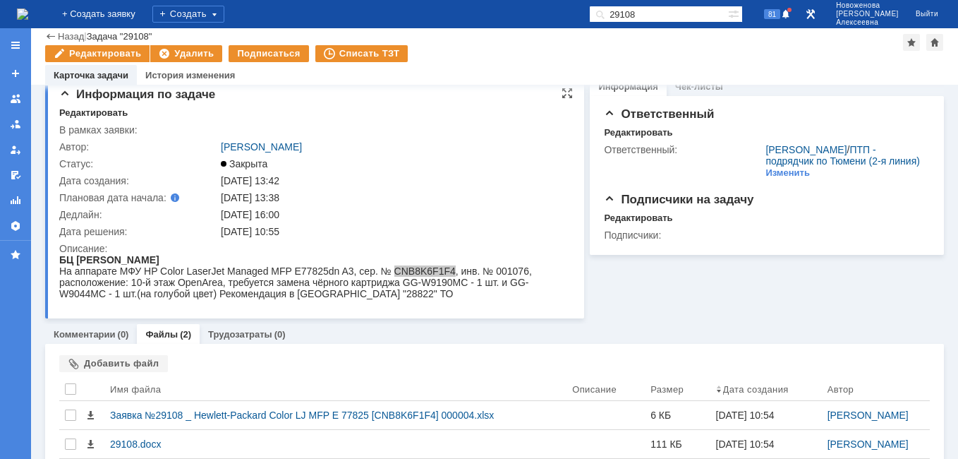
scroll to position [0, 0]
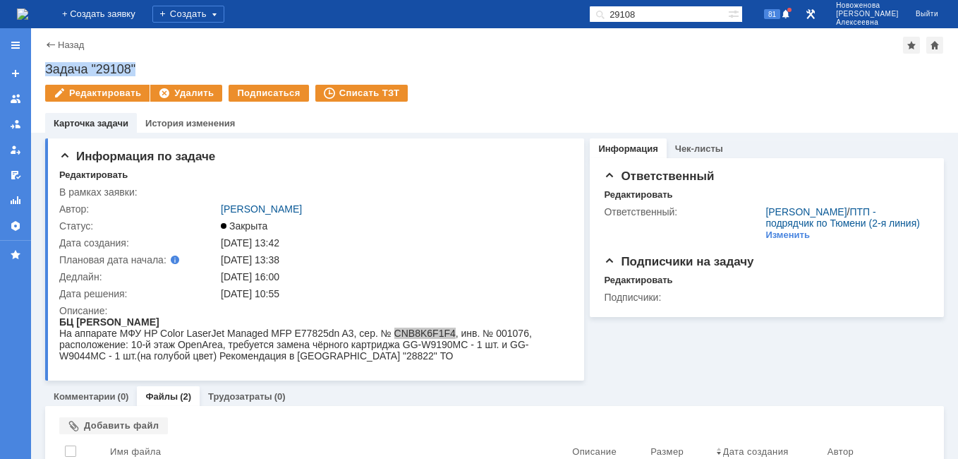
drag, startPoint x: 163, startPoint y: 69, endPoint x: 45, endPoint y: 63, distance: 118.0
click at [45, 63] on div "Задача "29108"" at bounding box center [494, 69] width 899 height 14
copy div "Задача "29108""
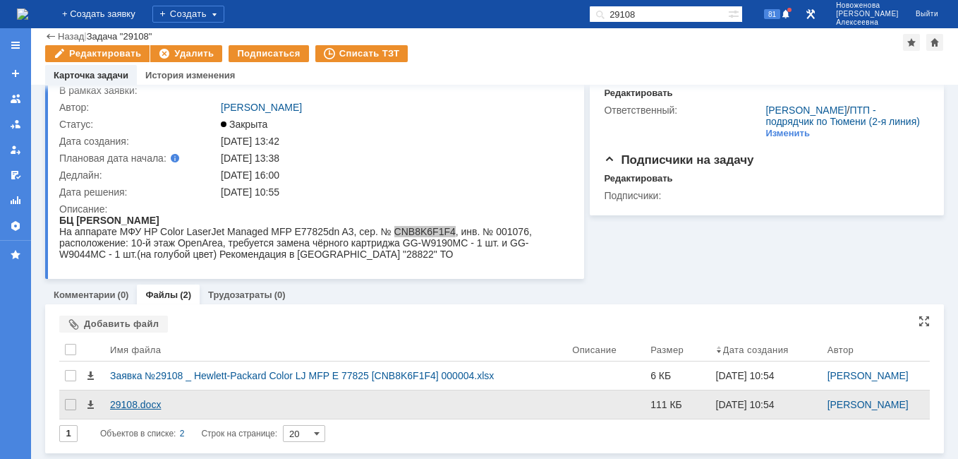
scroll to position [54, 0]
click at [142, 404] on div "29108.docx" at bounding box center [335, 404] width 451 height 11
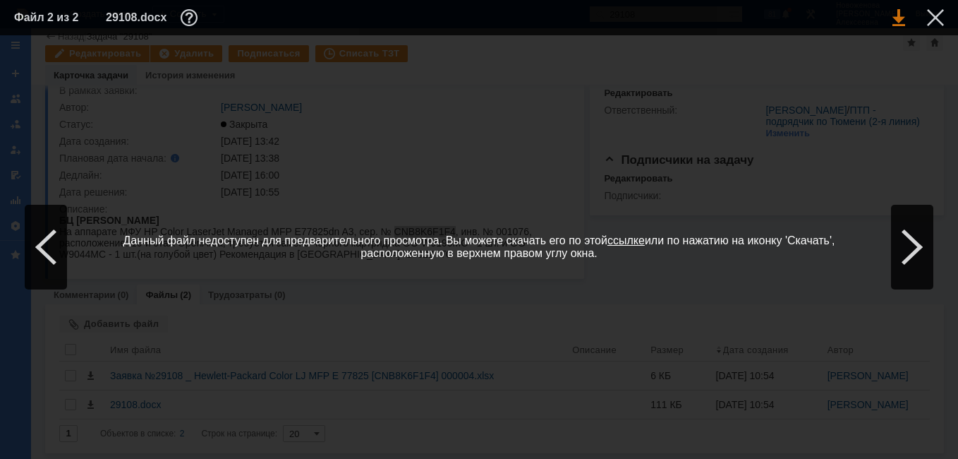
click at [903, 18] on link at bounding box center [899, 17] width 13 height 17
click at [944, 18] on div at bounding box center [935, 17] width 17 height 17
